Goal: Register for event/course: Register for event/course

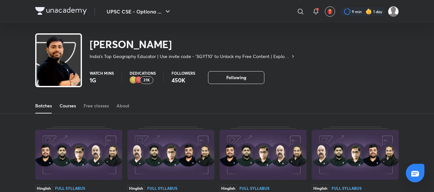
click at [65, 107] on div "Courses" at bounding box center [68, 105] width 16 height 6
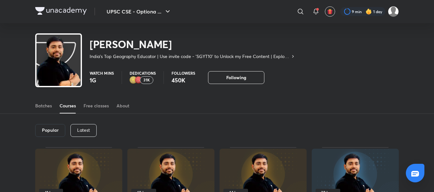
click at [85, 128] on p "Latest" at bounding box center [83, 129] width 13 height 5
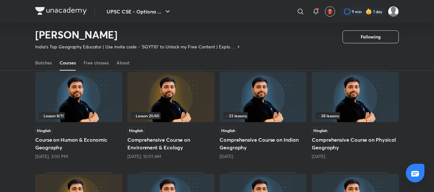
scroll to position [58, 0]
click at [87, 142] on h5 "Course on Human & Economic Geography" at bounding box center [78, 142] width 87 height 15
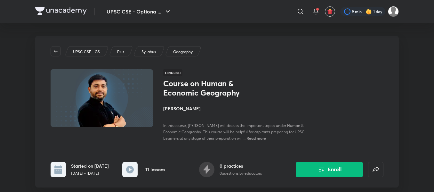
drag, startPoint x: 424, startPoint y: 0, endPoint x: 250, endPoint y: 69, distance: 187.6
click at [250, 69] on div "Hinglish Course on Human & Economic Geography [PERSON_NAME] In this course, [PE…" at bounding box center [273, 105] width 220 height 72
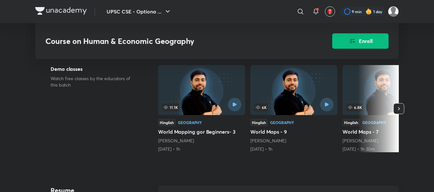
scroll to position [142, 0]
click at [359, 40] on button "Enroll" at bounding box center [360, 40] width 56 height 15
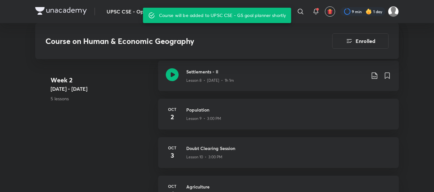
scroll to position [637, 0]
click at [203, 112] on h3 "Population" at bounding box center [288, 110] width 205 height 7
